Goal: Information Seeking & Learning: Learn about a topic

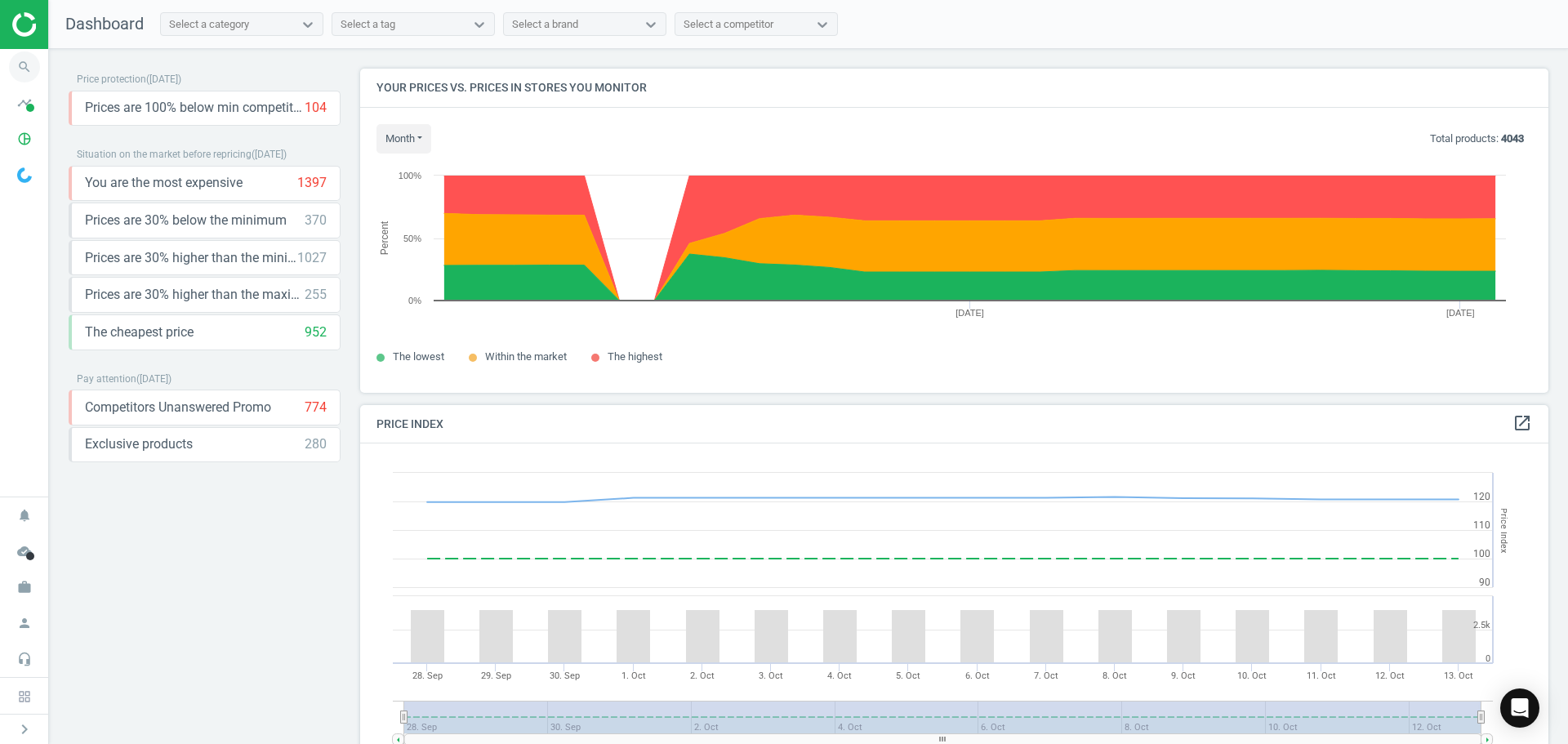
scroll to position [401, 1202]
click at [27, 60] on icon "search" at bounding box center [24, 67] width 31 height 31
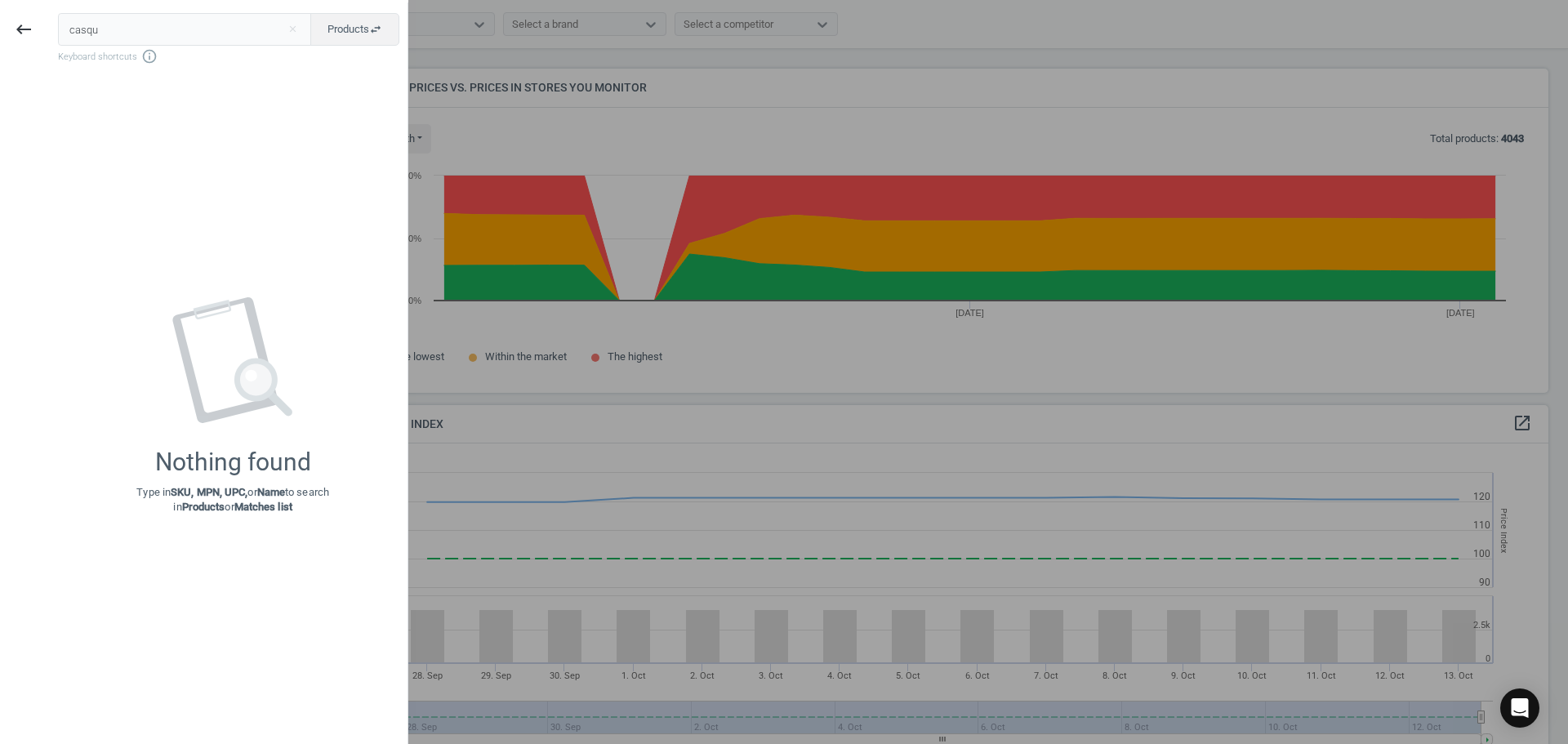
type input "casque"
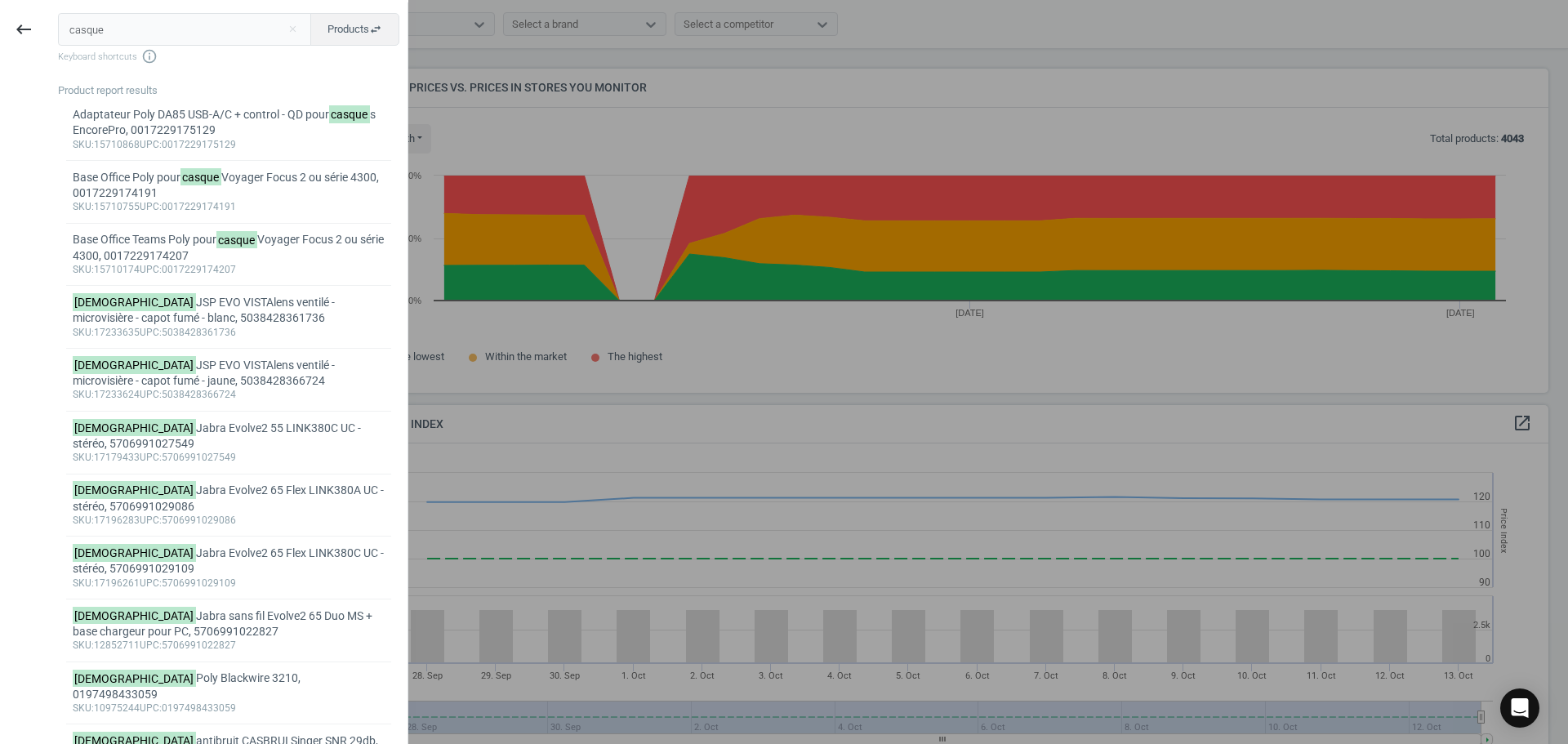
drag, startPoint x: 134, startPoint y: 29, endPoint x: 59, endPoint y: 23, distance: 75.2
click at [60, 23] on input "casque" at bounding box center [184, 29] width 254 height 33
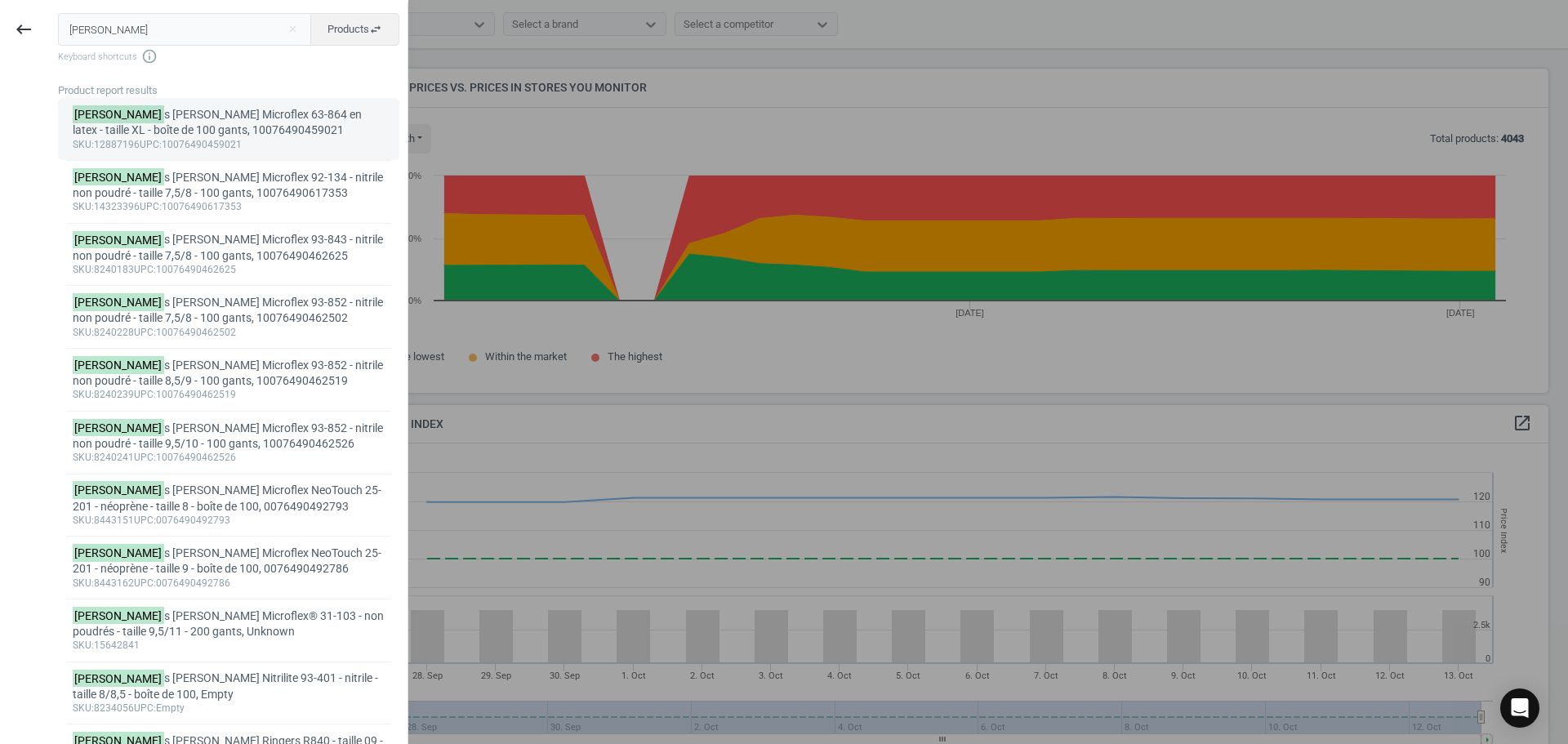
type input "[PERSON_NAME]"
click at [240, 148] on div "sku :12887196 upc :10076490459021" at bounding box center [228, 145] width 313 height 13
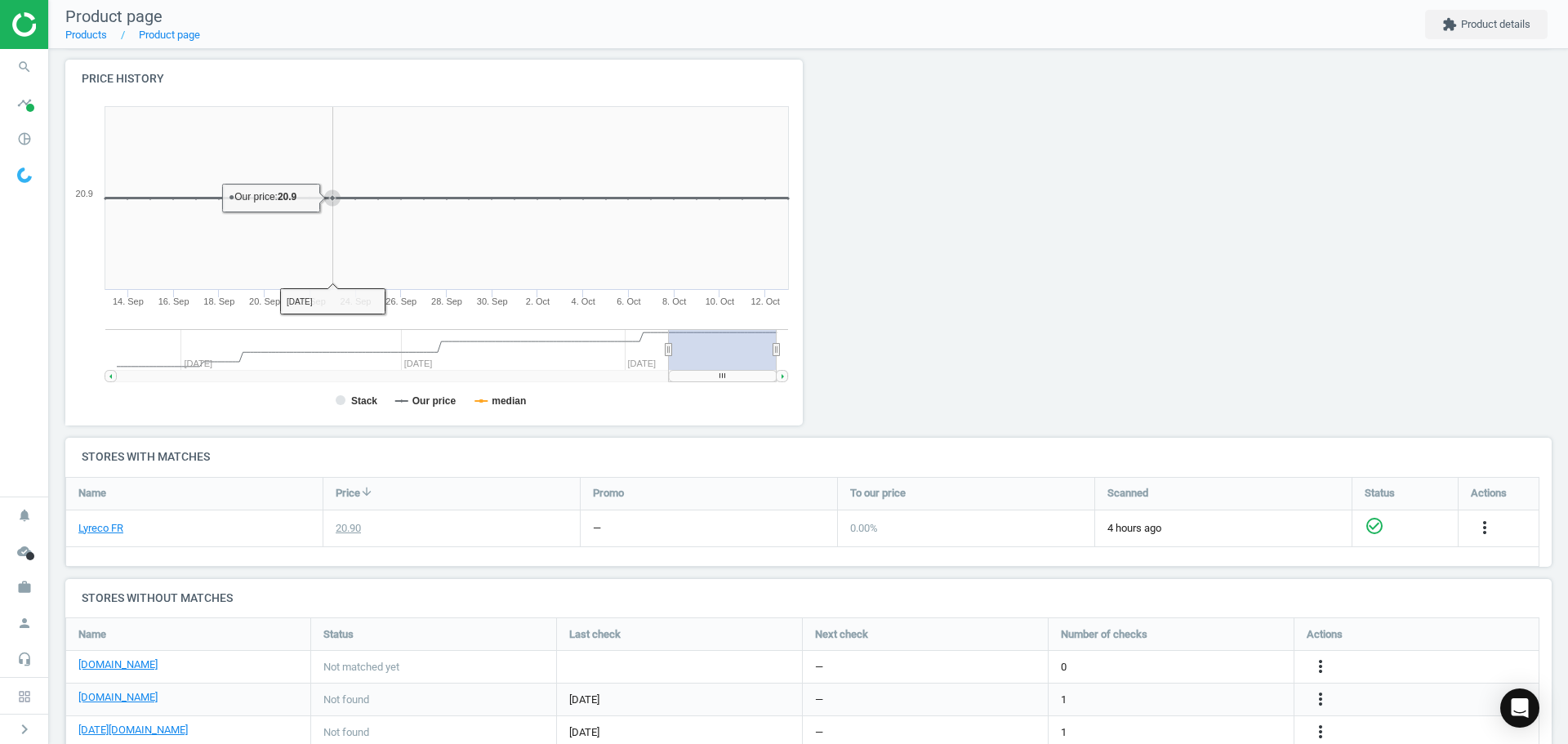
scroll to position [282, 0]
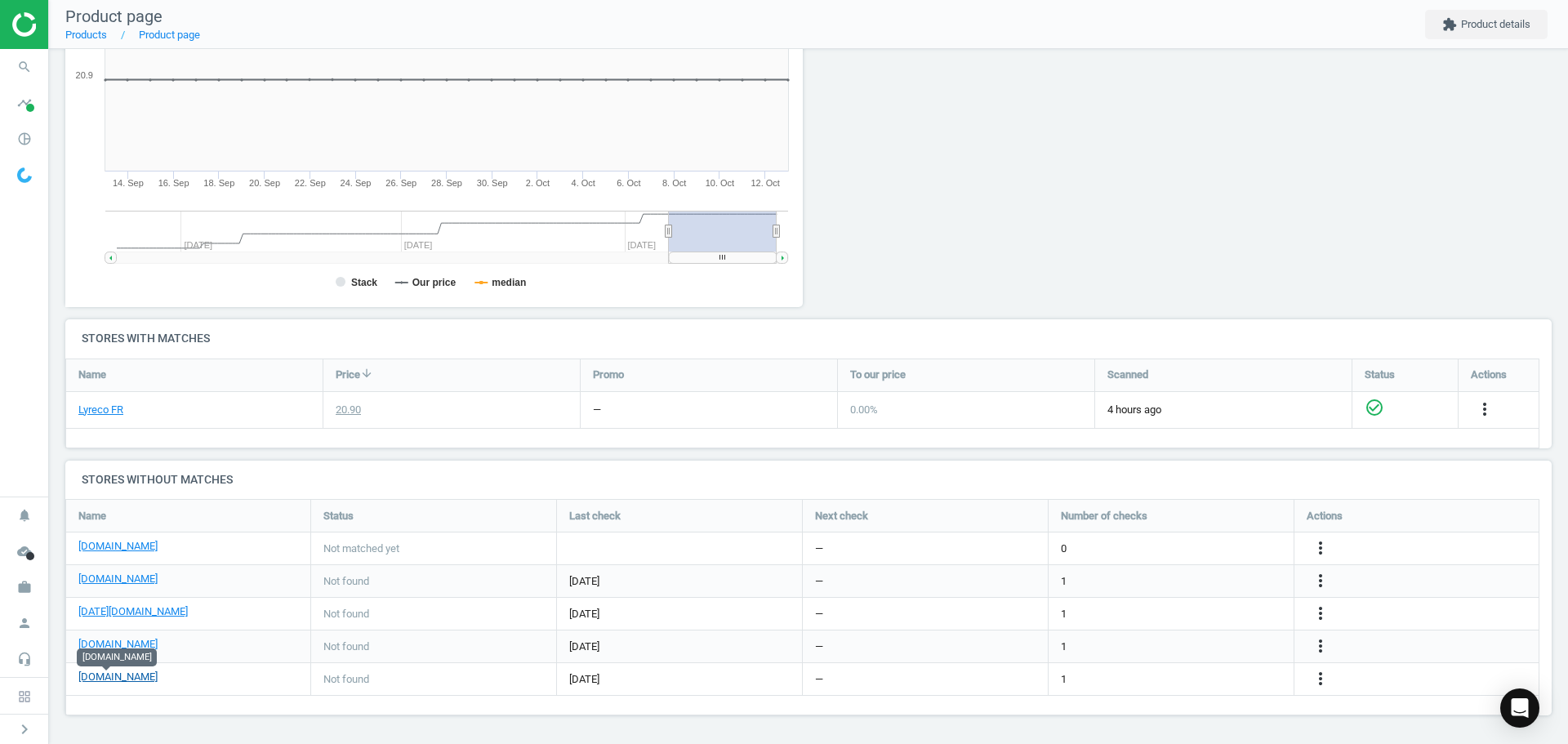
click at [91, 672] on link "[DOMAIN_NAME]" at bounding box center [118, 677] width 79 height 15
click at [638, 656] on div "[DATE]" at bounding box center [679, 647] width 245 height 32
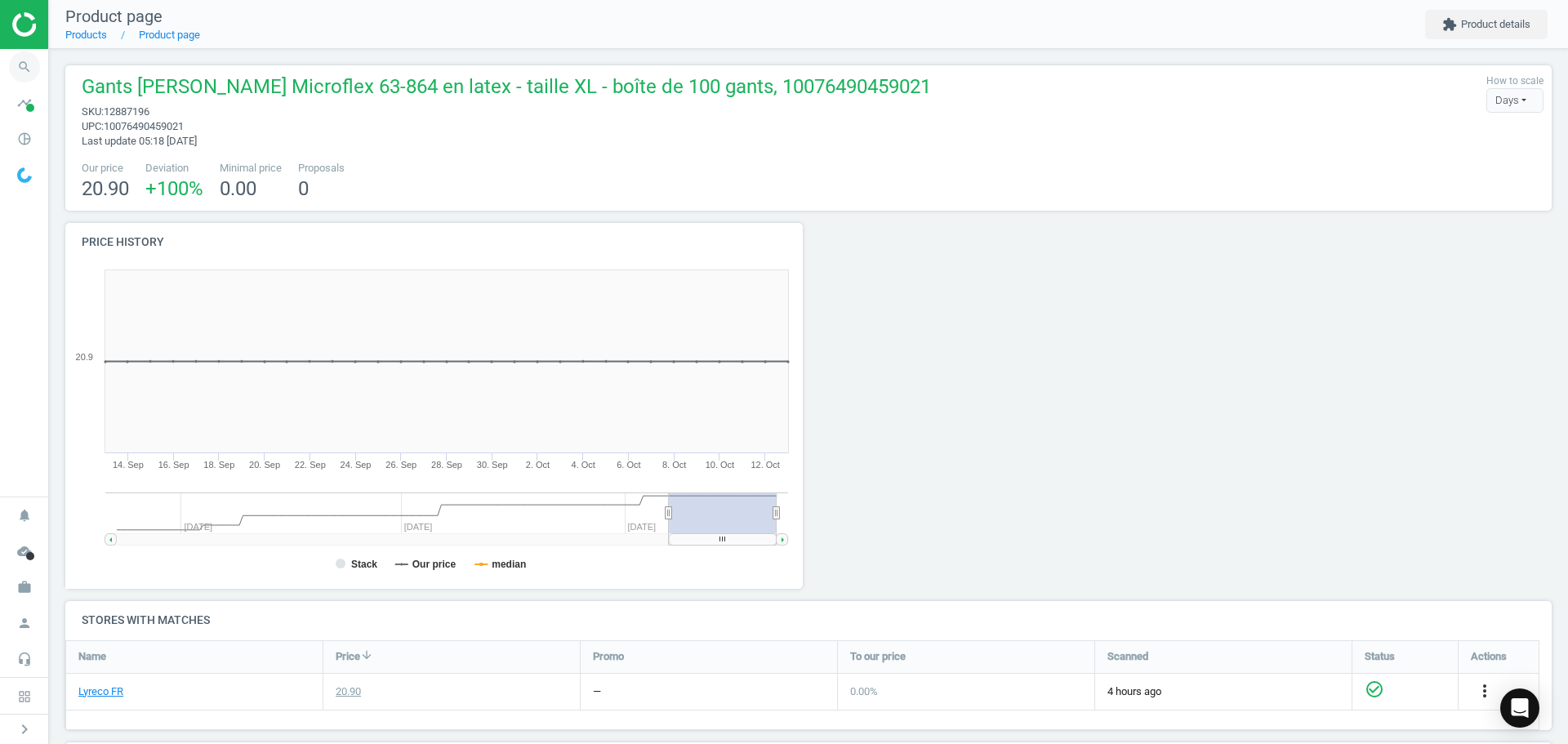
click at [28, 59] on icon "search" at bounding box center [24, 67] width 31 height 31
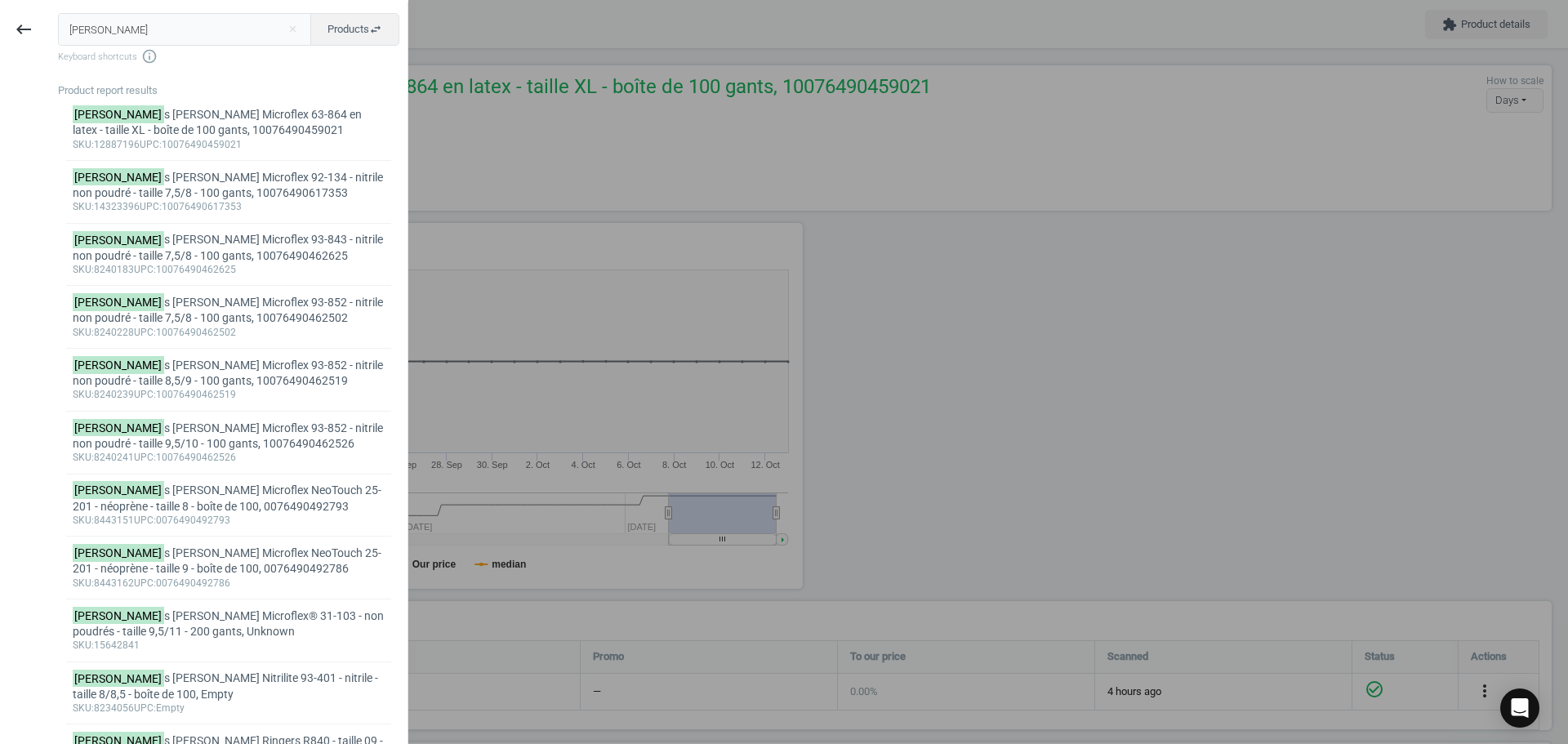
drag, startPoint x: 127, startPoint y: 38, endPoint x: 64, endPoint y: 19, distance: 65.8
click at [63, 22] on input "[PERSON_NAME]" at bounding box center [184, 29] width 254 height 33
click at [250, 189] on div "[PERSON_NAME] s [PERSON_NAME] Microflex 92-134 - nitrile non poudré - taille 7,…" at bounding box center [228, 185] width 313 height 32
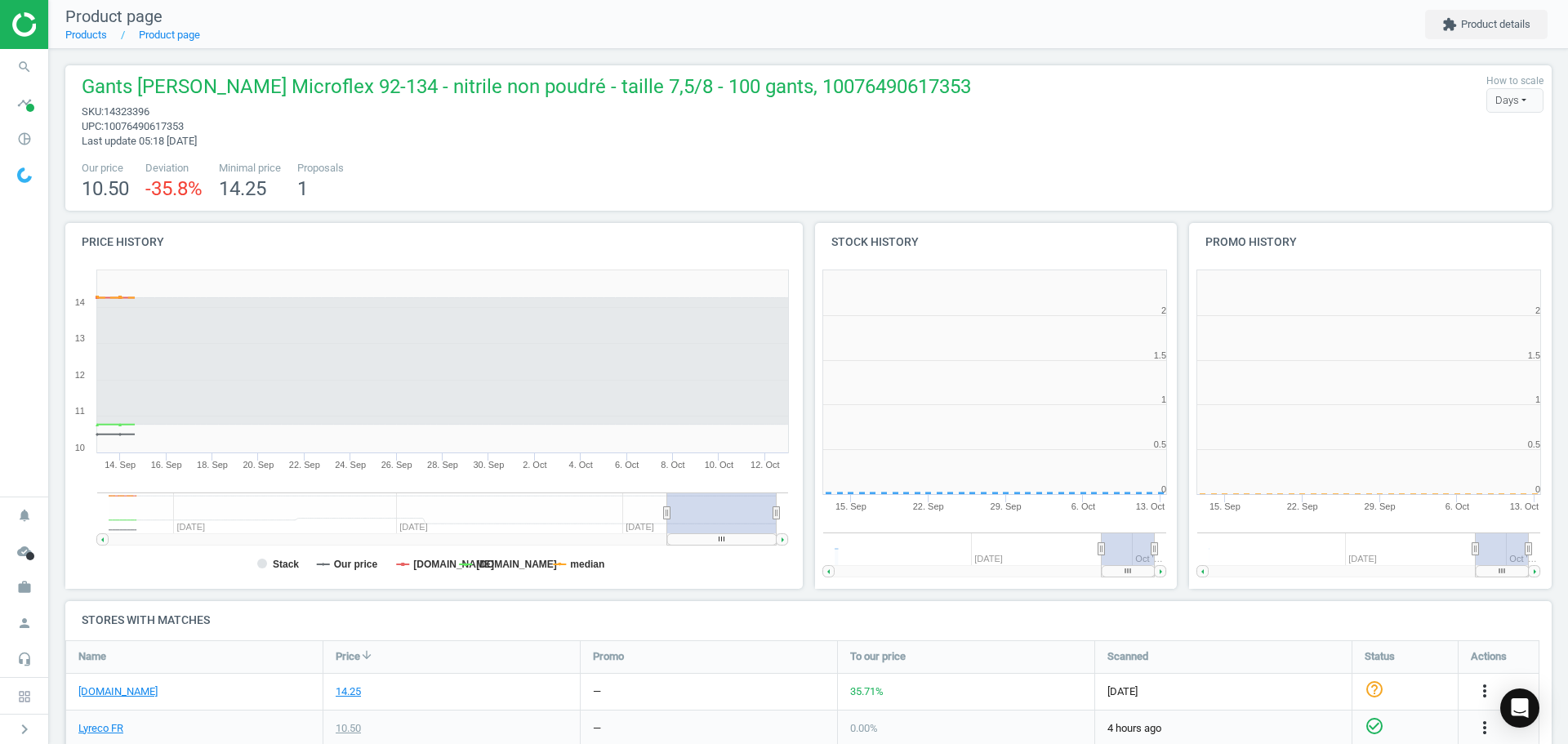
scroll to position [352, 384]
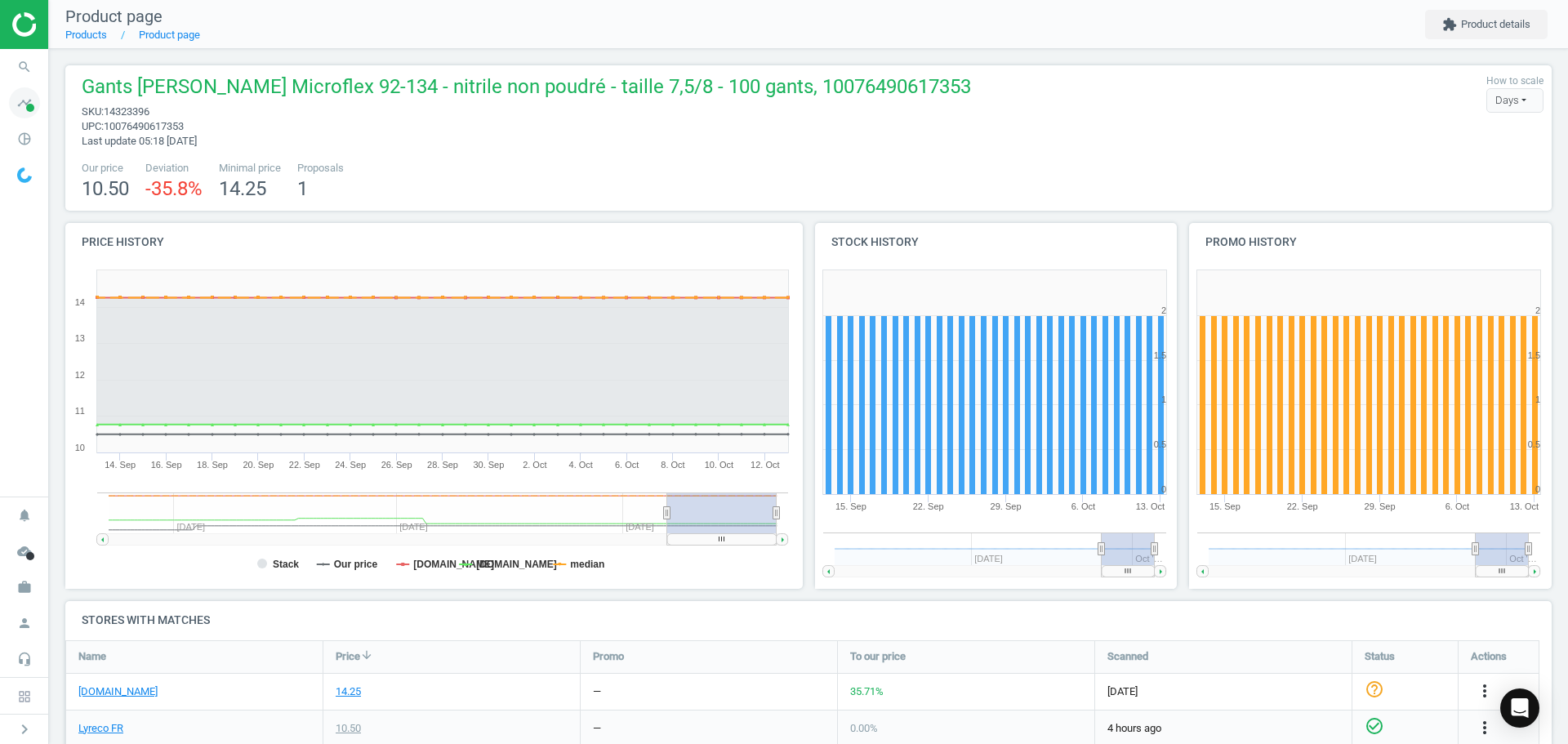
click at [32, 92] on icon "timeline" at bounding box center [24, 103] width 31 height 31
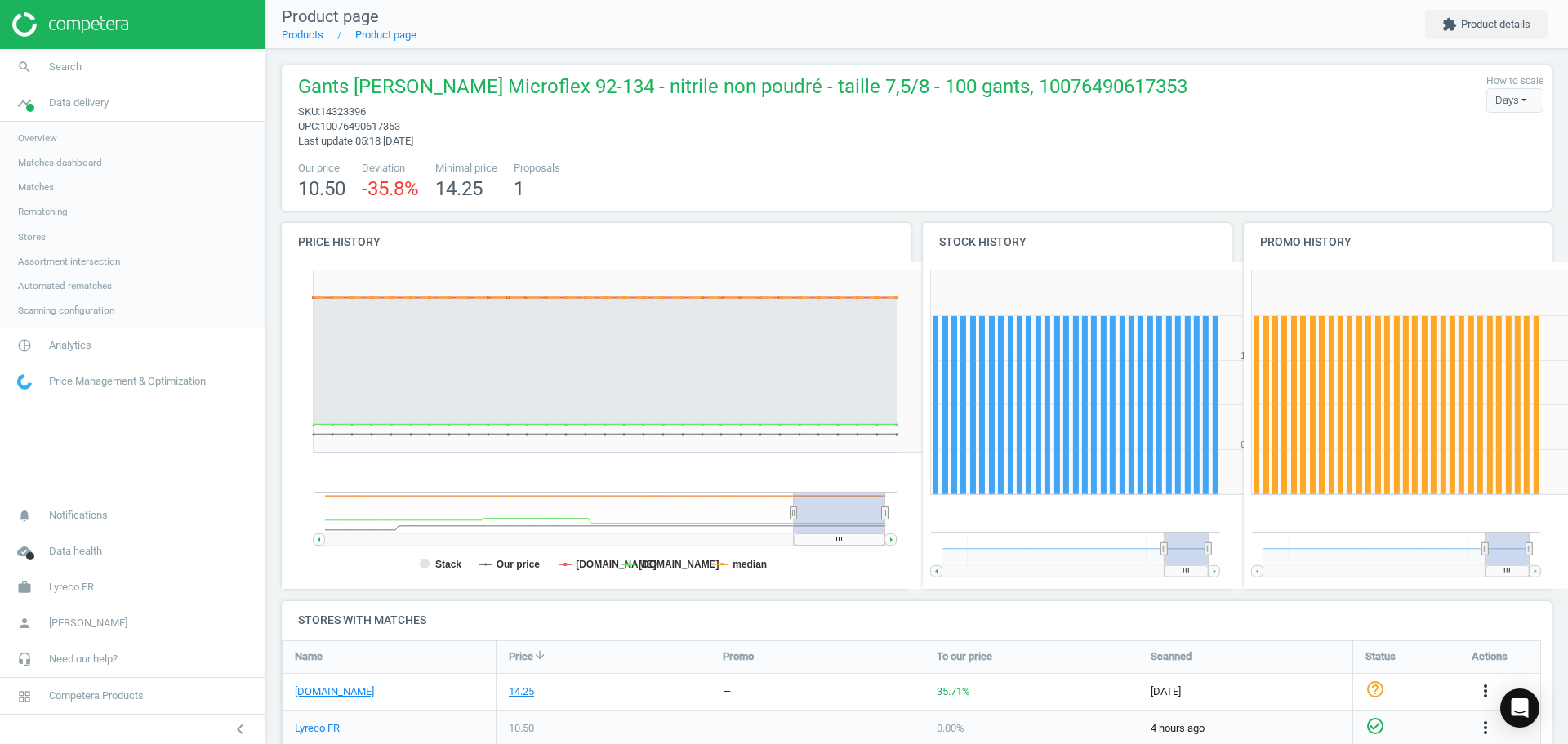
scroll to position [177, 1284]
click at [48, 341] on span "pie_chart_outlined" at bounding box center [24, 346] width 49 height 36
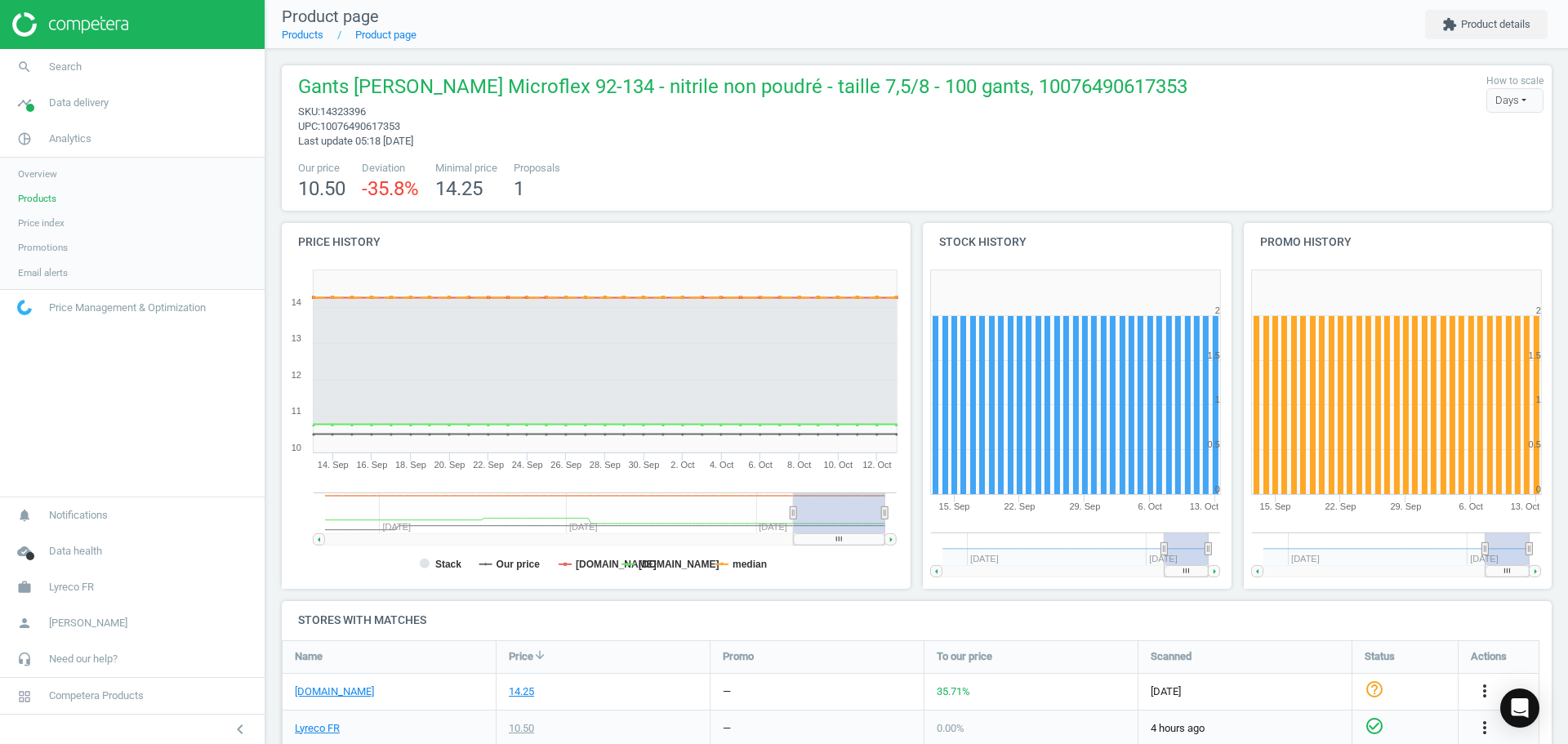
click at [26, 176] on span "Overview" at bounding box center [37, 173] width 39 height 13
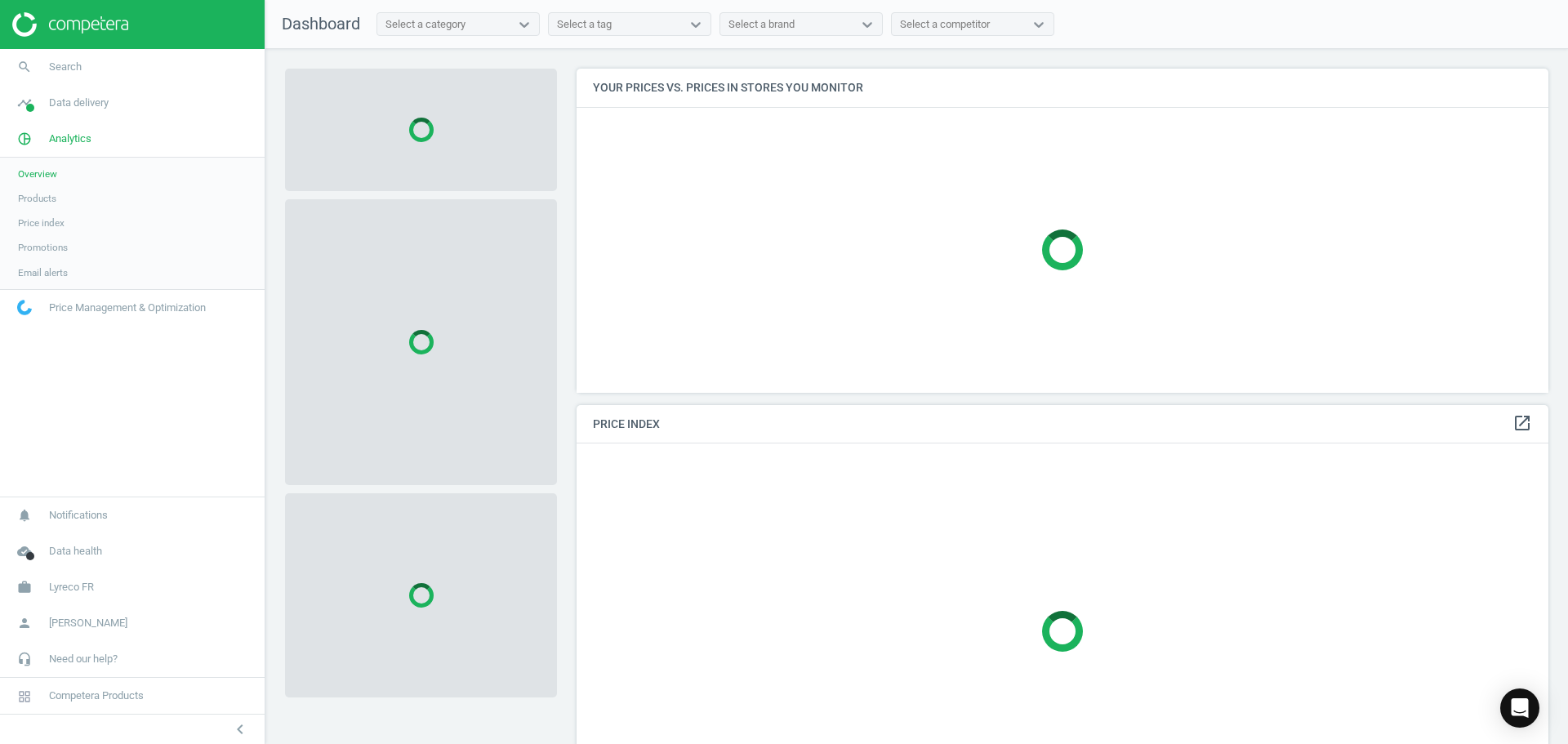
click at [29, 203] on span "Products" at bounding box center [37, 198] width 39 height 13
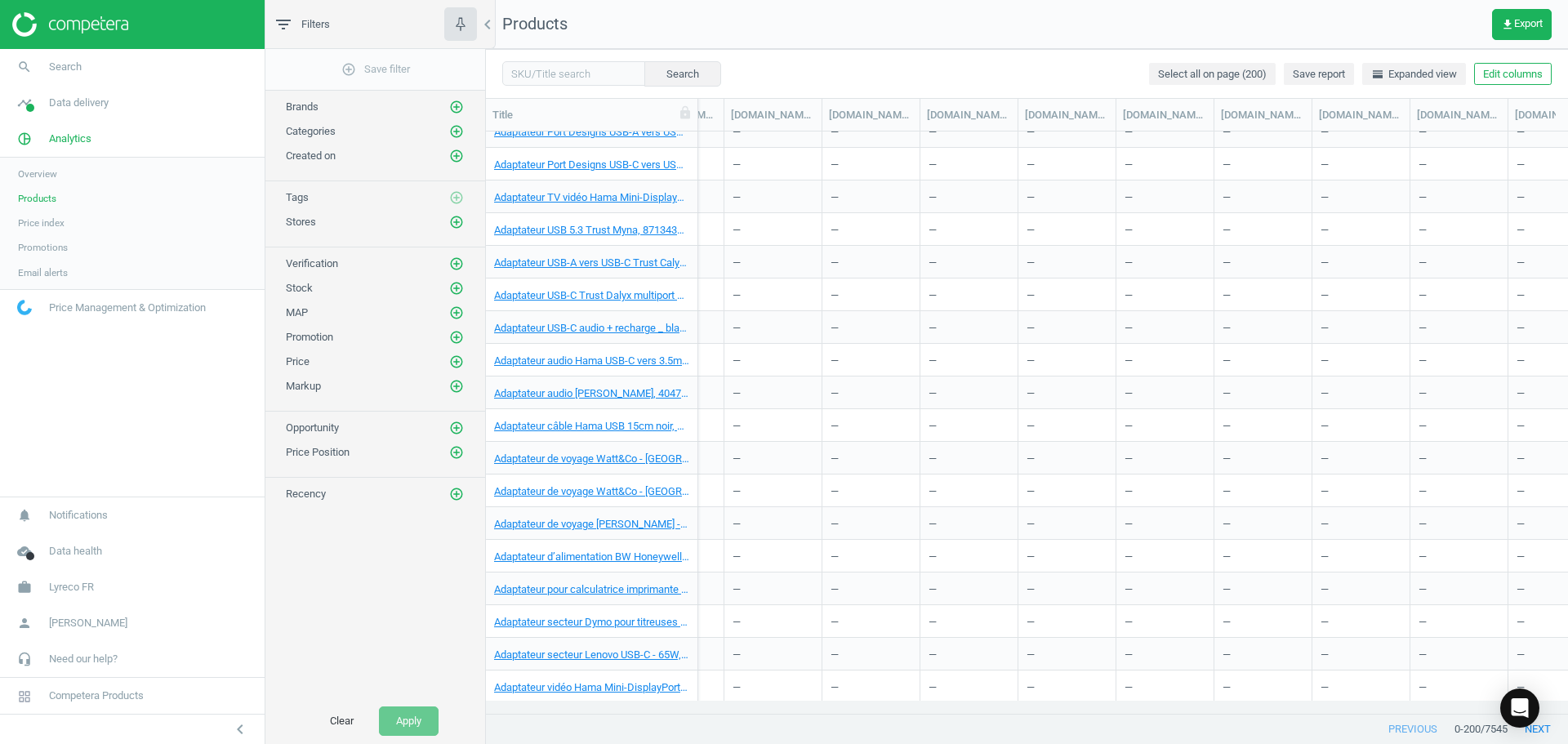
scroll to position [1225, 0]
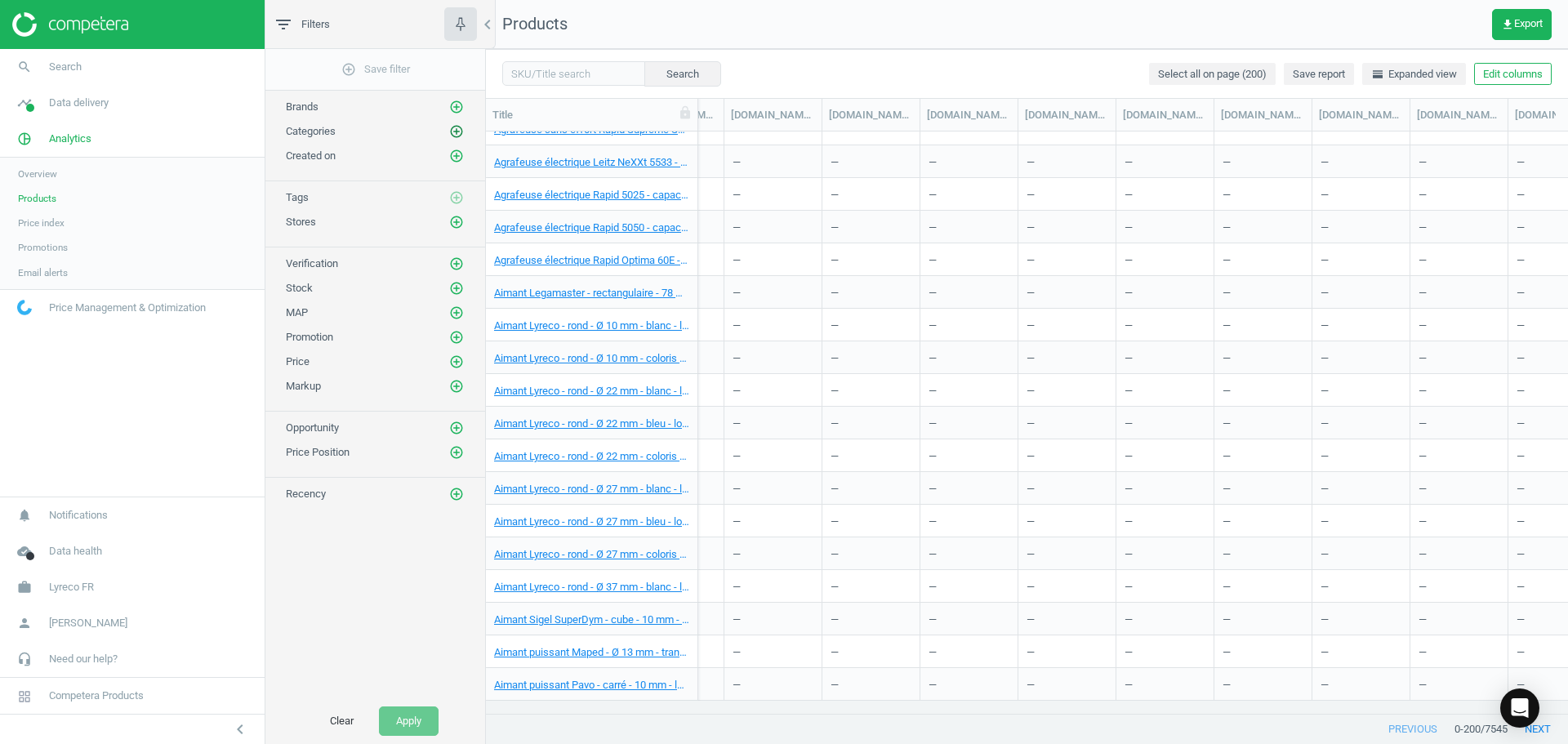
click at [455, 133] on icon "add_circle_outline" at bounding box center [456, 131] width 15 height 15
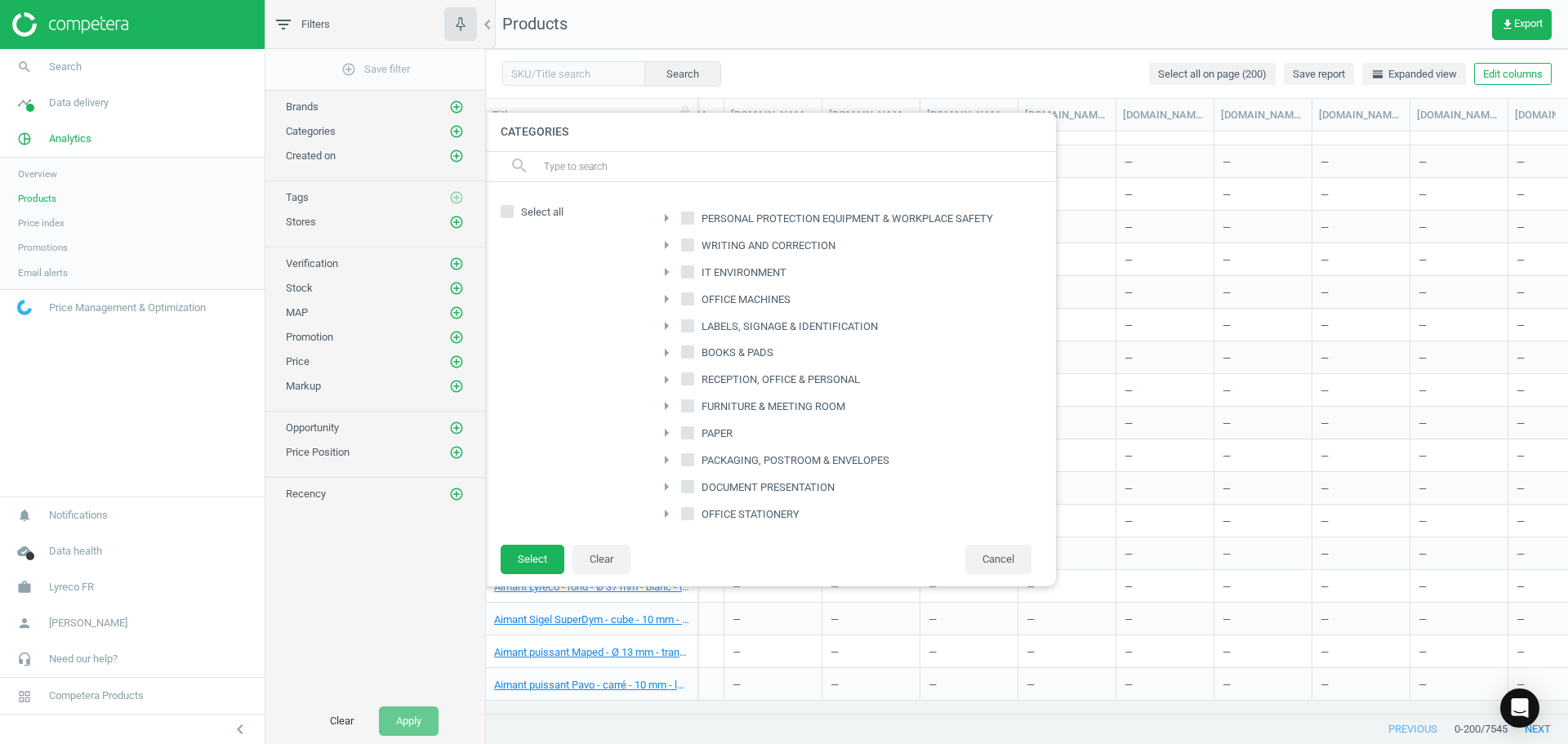
click at [788, 220] on span "PERSONAL PROTECTION EQUIPMENT & WORKPLACE SAFETY" at bounding box center [847, 218] width 298 height 15
click at [694, 220] on input "PERSONAL PROTECTION EQUIPMENT & WORKPLACE SAFETY" at bounding box center [688, 217] width 10 height 10
checkbox input "true"
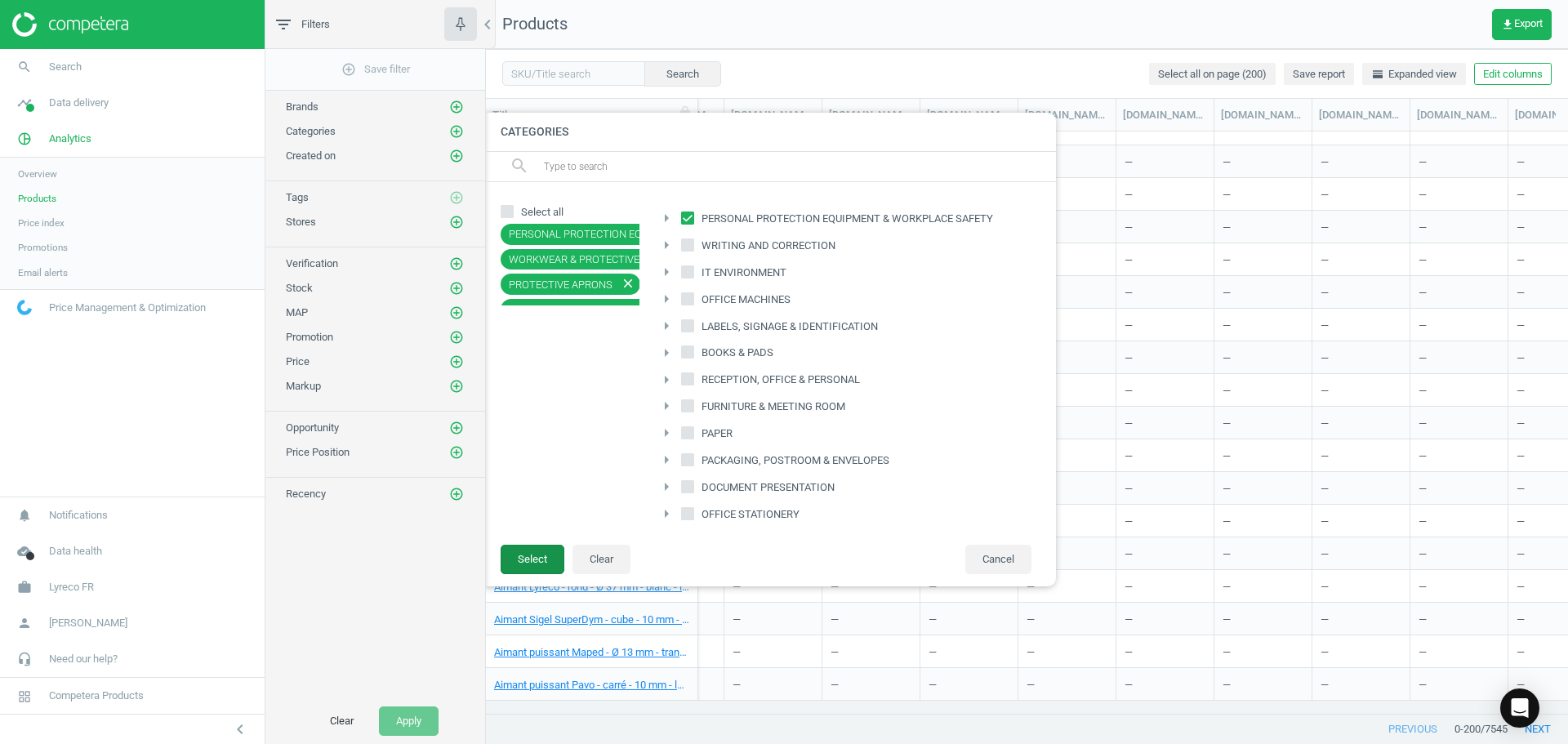
click at [523, 553] on button "Select" at bounding box center [533, 560] width 64 height 29
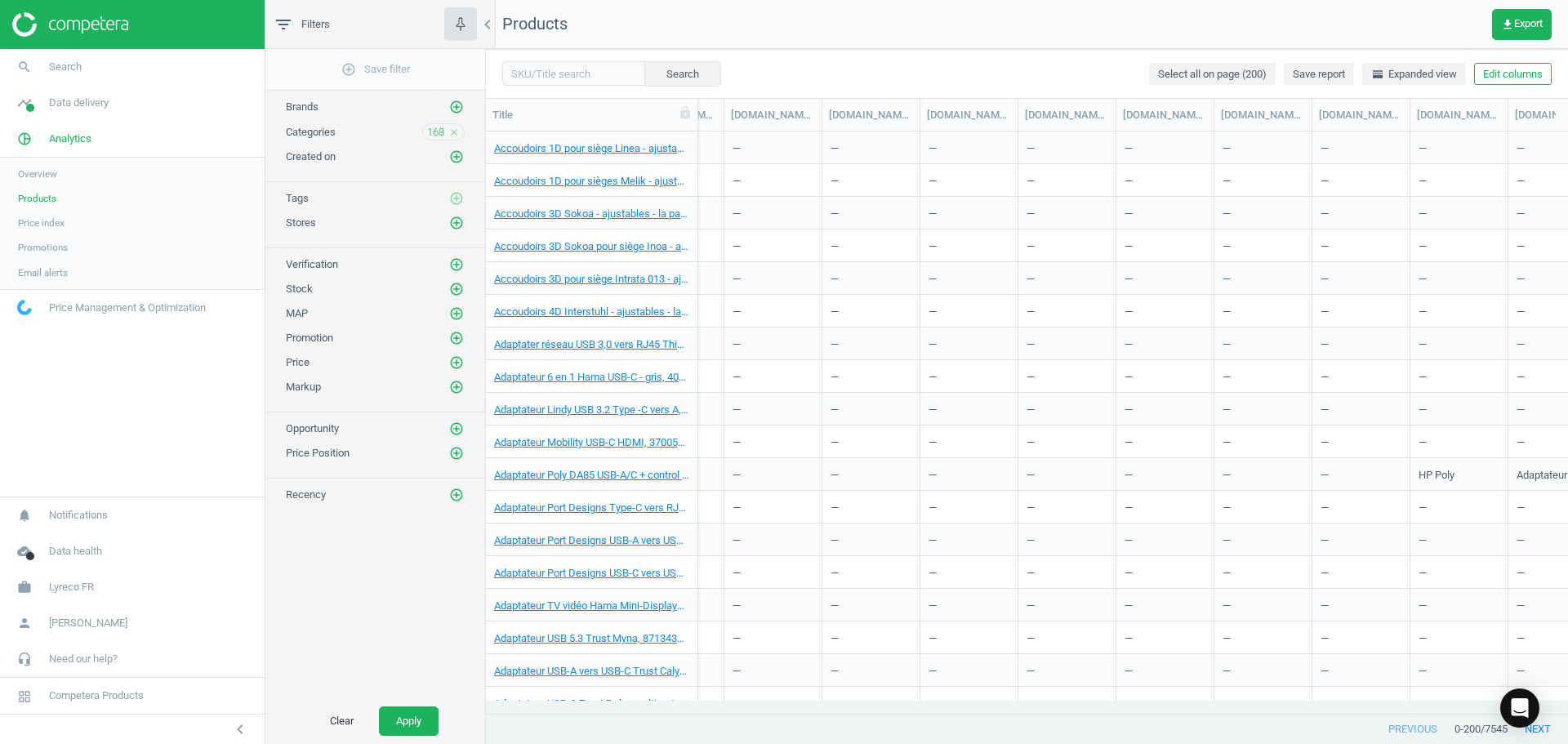
scroll to position [164, 0]
click at [453, 151] on icon "add_circle_outline" at bounding box center [456, 156] width 15 height 15
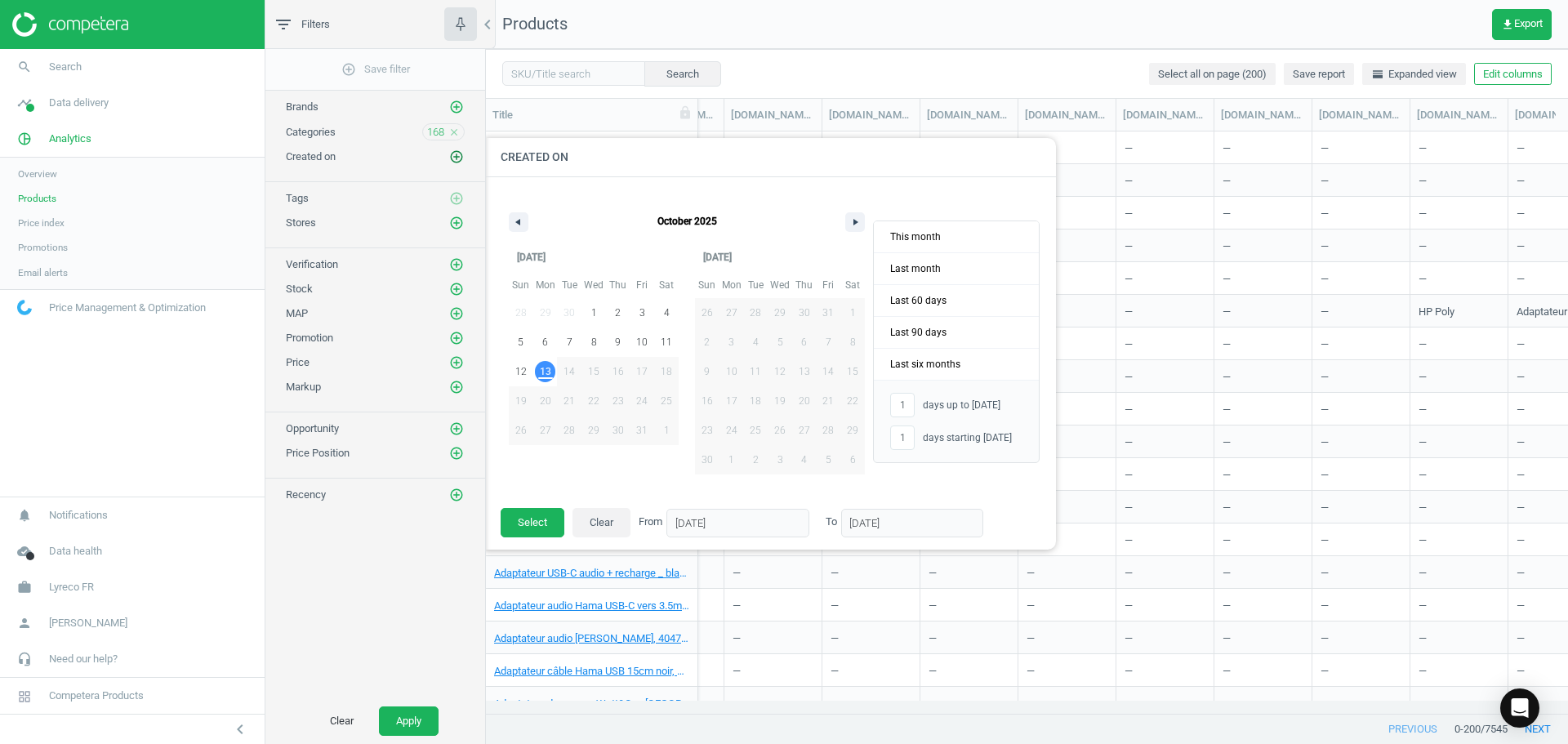
click at [453, 151] on icon "add_circle_outline" at bounding box center [456, 156] width 15 height 15
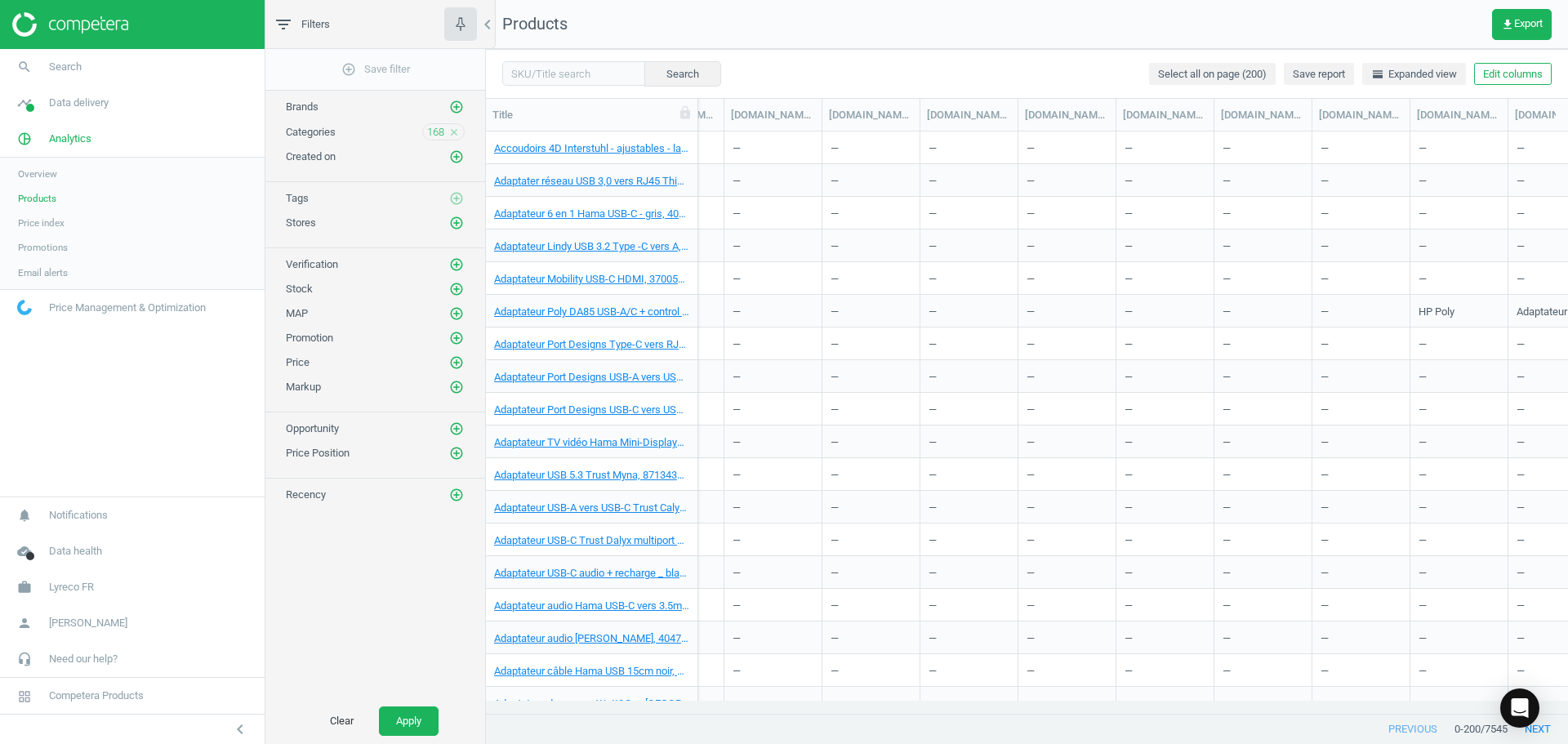
click at [361, 135] on div "Categories 168 close" at bounding box center [376, 132] width 179 height 17
click at [422, 717] on button "Apply" at bounding box center [409, 722] width 59 height 29
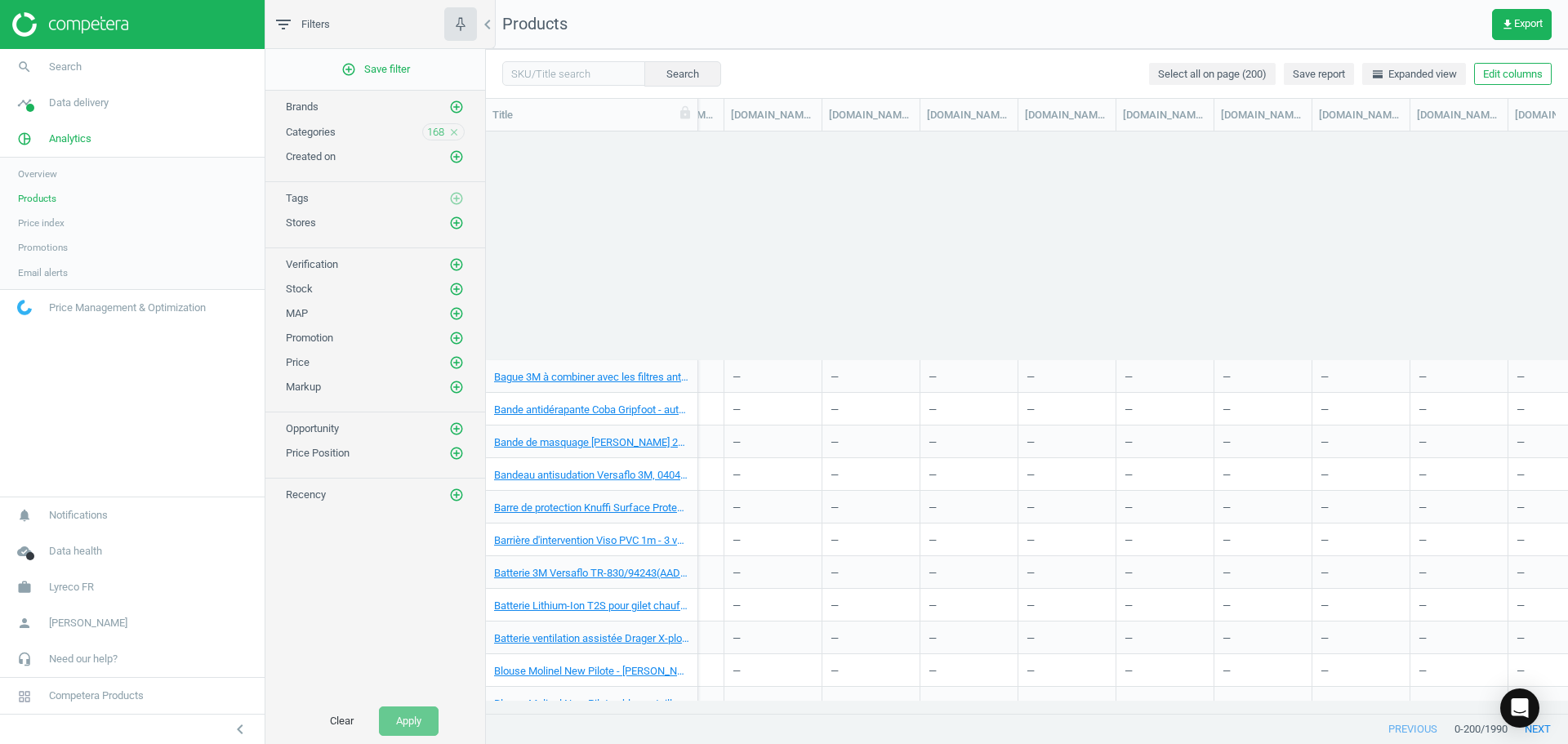
scroll to position [2451, 0]
